Goal: Transaction & Acquisition: Purchase product/service

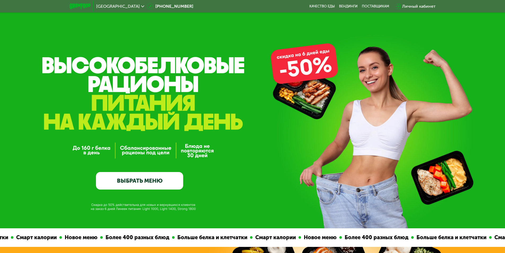
click at [140, 173] on div "GrowFood — доставка правильного питания ВЫБРАТЬ МЕНЮ" at bounding box center [139, 135] width 87 height 109
click at [139, 177] on link "ВЫБРАТЬ МЕНЮ" at bounding box center [139, 180] width 87 height 17
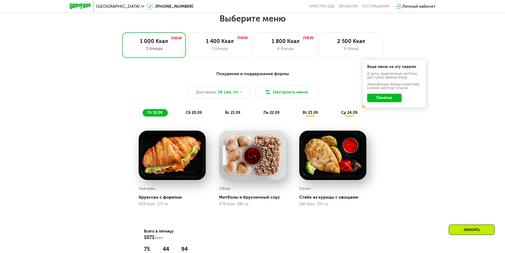
scroll to position [439, 0]
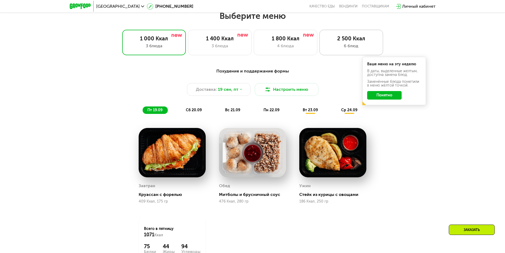
click at [359, 42] on div "2 500 Ккал" at bounding box center [351, 38] width 52 height 6
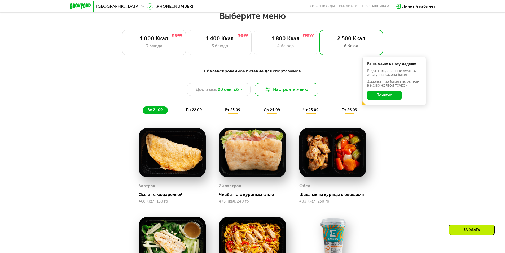
click at [272, 90] on button "Настроить меню" at bounding box center [287, 89] width 64 height 13
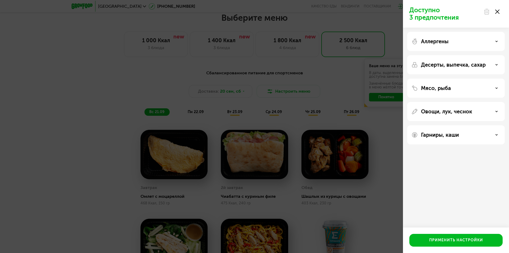
click at [331, 89] on div "Доступно 3 предпочтения Аллергены Десерты, выпечка, сахар Мясо, рыба Овощи, лук…" at bounding box center [254, 126] width 509 height 253
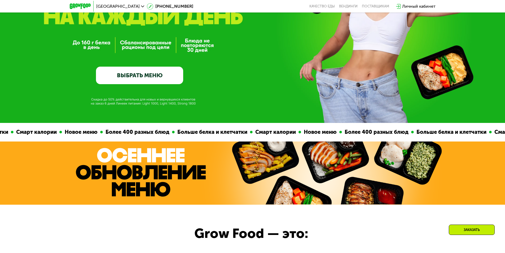
scroll to position [0, 0]
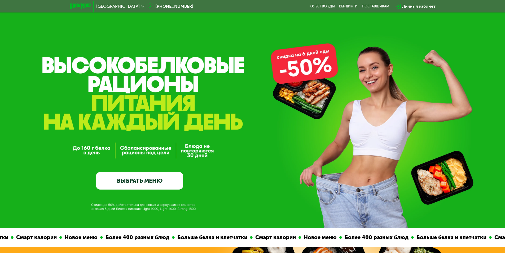
click at [119, 188] on link "ВЫБРАТЬ МЕНЮ" at bounding box center [139, 180] width 87 height 17
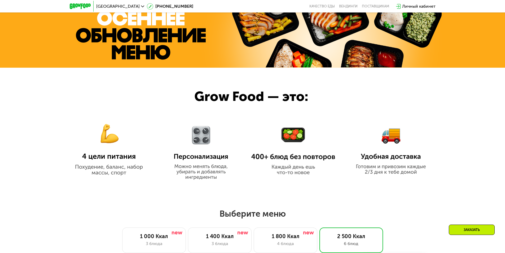
scroll to position [338, 0]
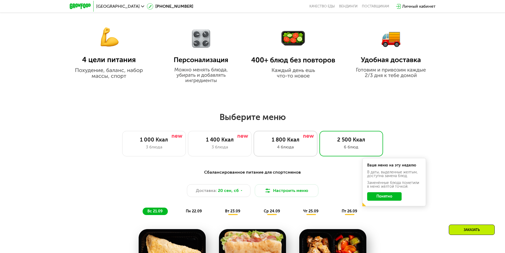
click at [290, 139] on div "1 800 Ккал" at bounding box center [285, 139] width 52 height 6
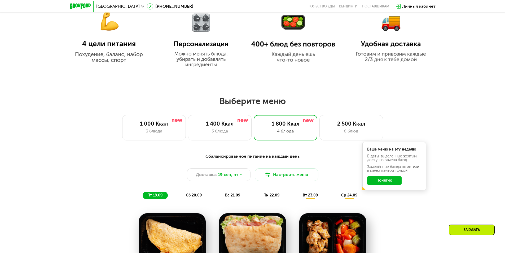
scroll to position [359, 0]
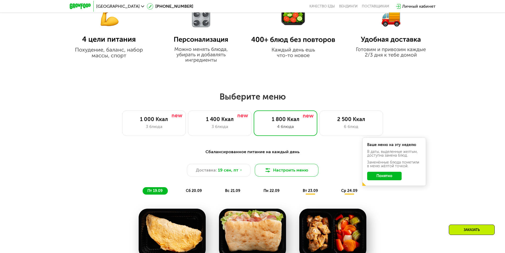
click at [280, 173] on button "Настроить меню" at bounding box center [287, 170] width 64 height 13
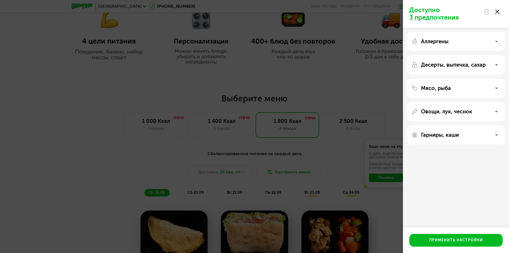
click at [308, 161] on div "Доступно 3 предпочтения Аллергены Десерты, выпечка, сахар Мясо, рыба Овощи, лук…" at bounding box center [254, 126] width 509 height 253
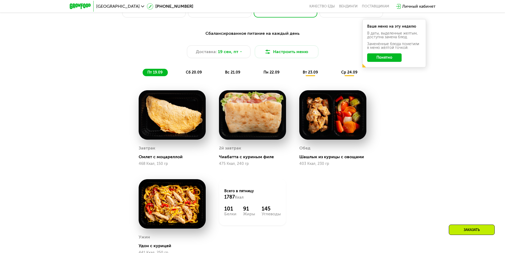
scroll to position [354, 0]
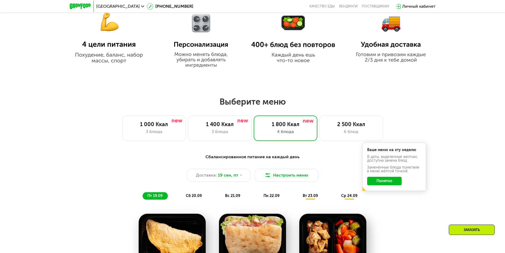
drag, startPoint x: 509, startPoint y: 75, endPoint x: 509, endPoint y: 49, distance: 26.2
click at [354, 121] on div "2 500 Ккал 6 блюд" at bounding box center [351, 127] width 64 height 25
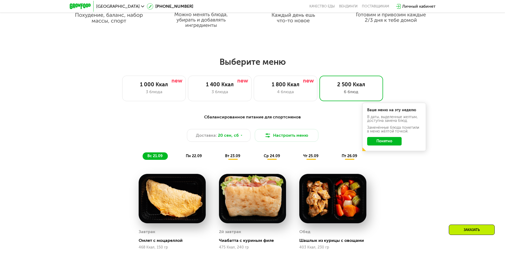
scroll to position [382, 0]
